Goal: Check status

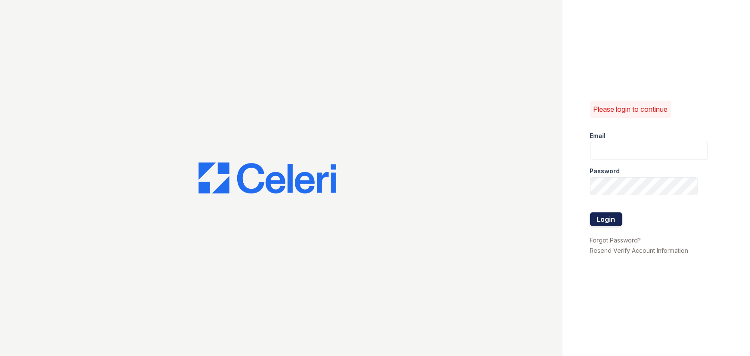
type input "renewmidtown@trinity-pm.com"
click at [609, 219] on button "Login" at bounding box center [606, 219] width 32 height 14
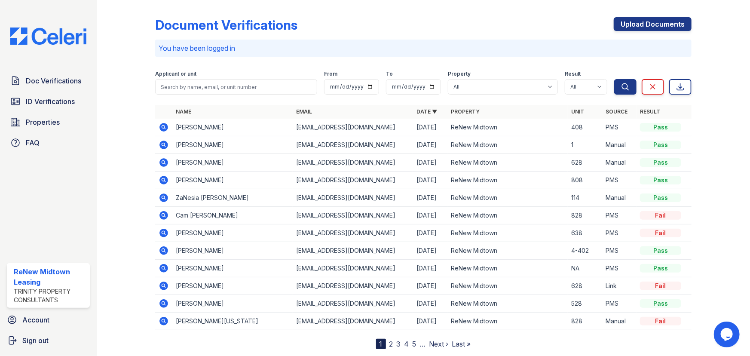
click at [164, 128] on icon at bounding box center [164, 127] width 10 height 10
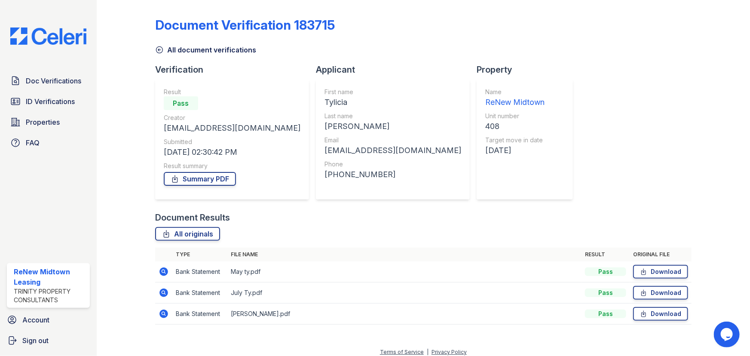
click at [164, 269] on icon at bounding box center [163, 271] width 9 height 9
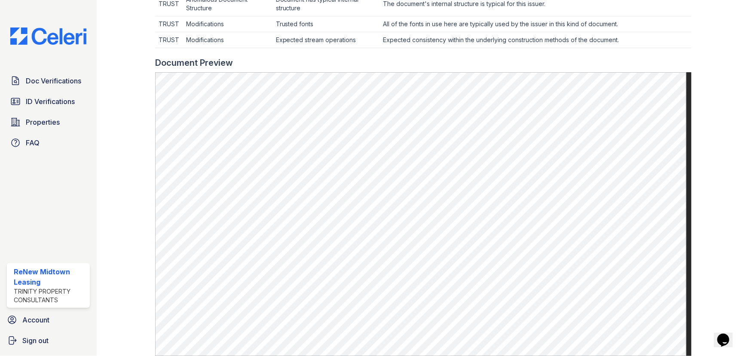
scroll to position [391, 0]
